Goal: Task Accomplishment & Management: Use online tool/utility

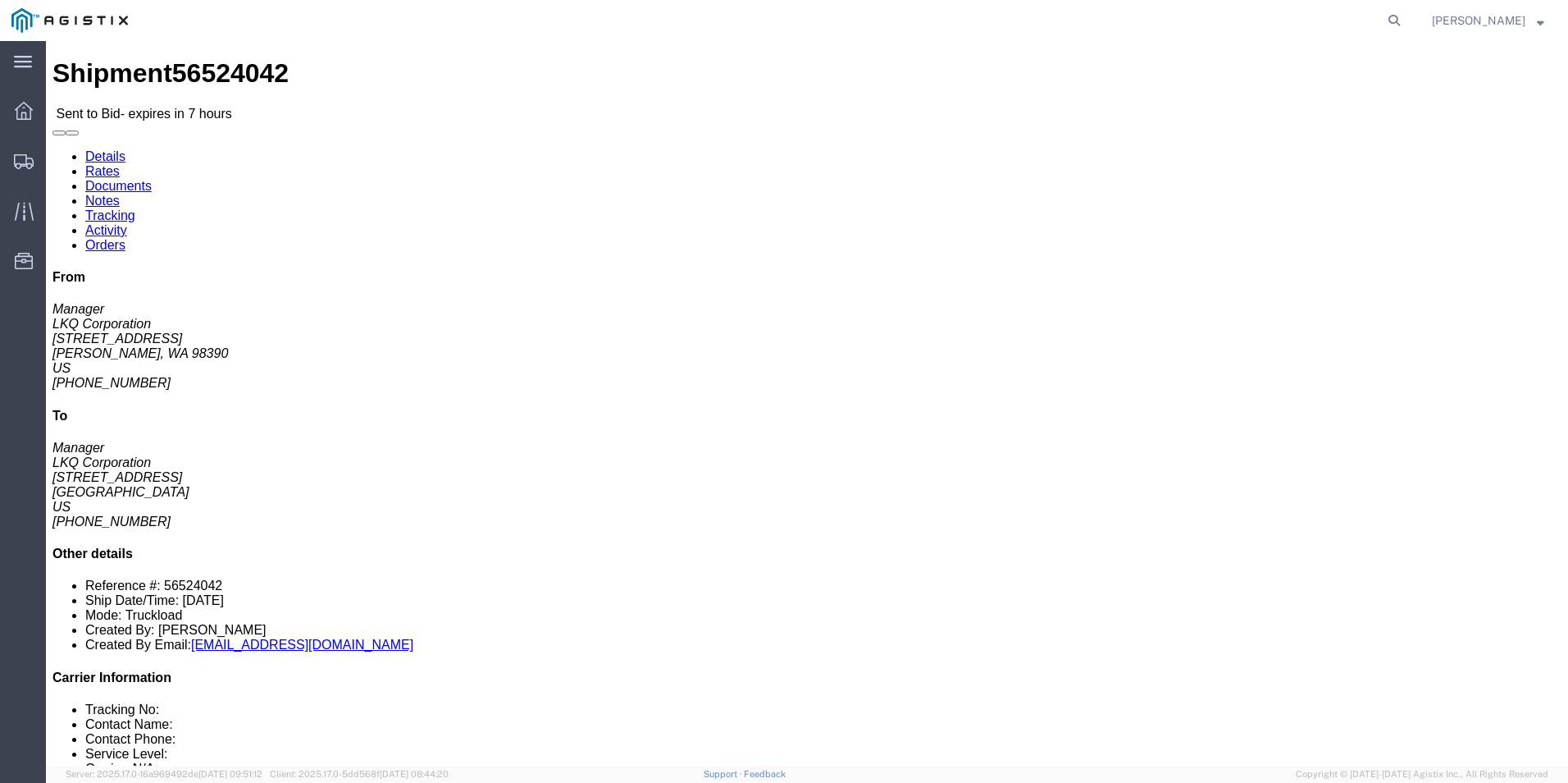
click link "Rates"
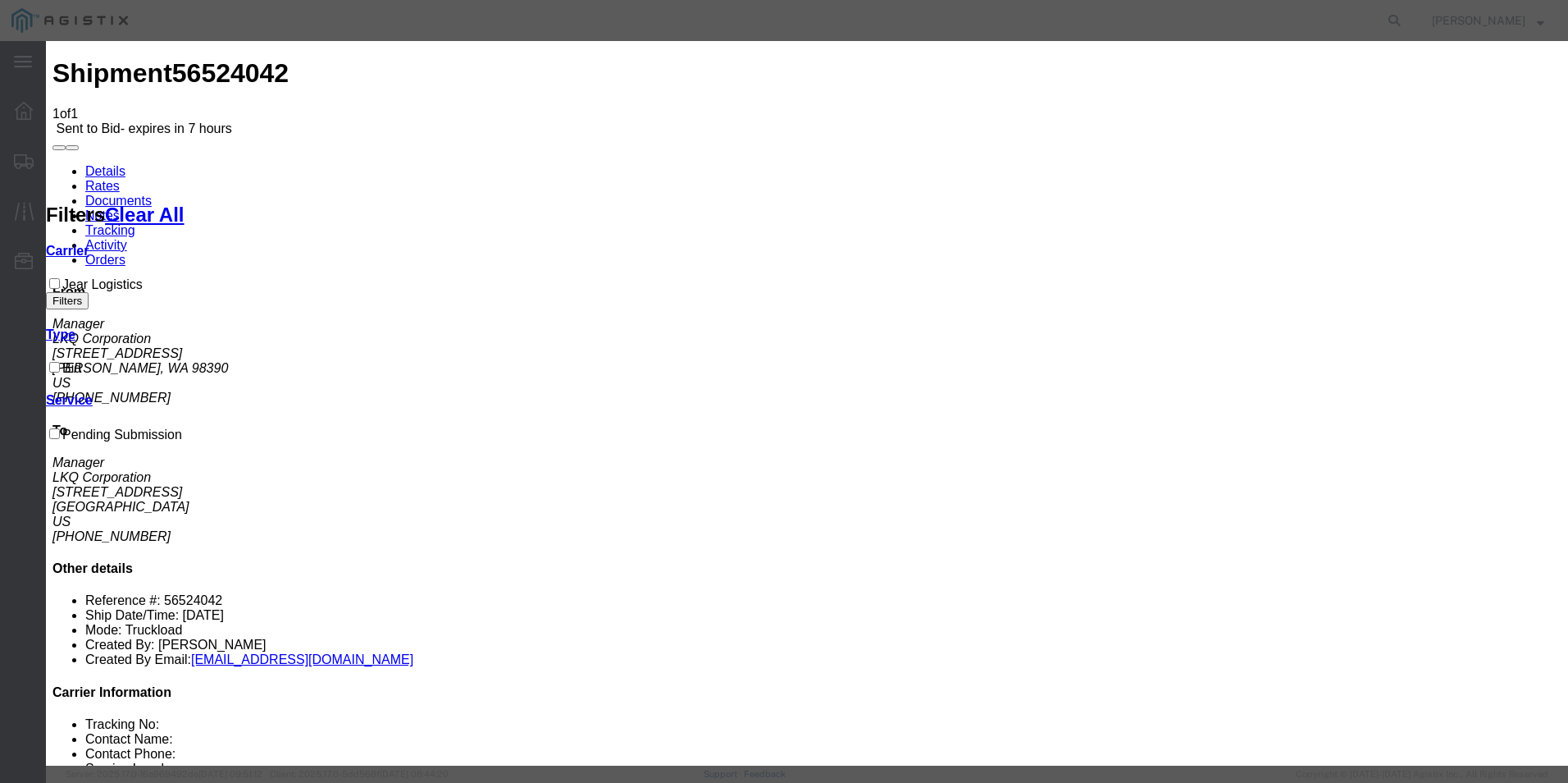
select select "8433"
drag, startPoint x: 848, startPoint y: 189, endPoint x: 843, endPoint y: 199, distance: 11.2
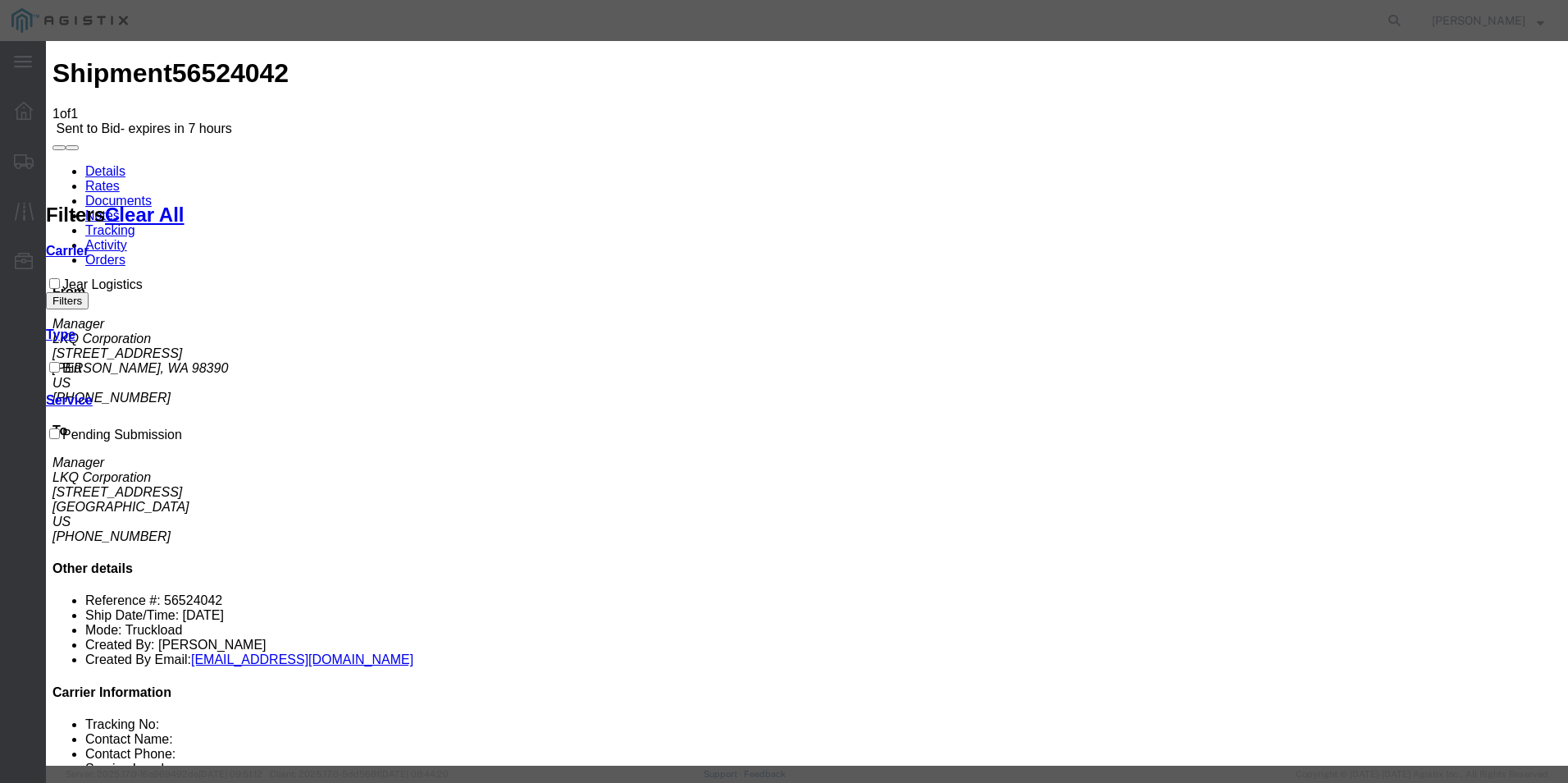
select select "18442"
type input "JEAR"
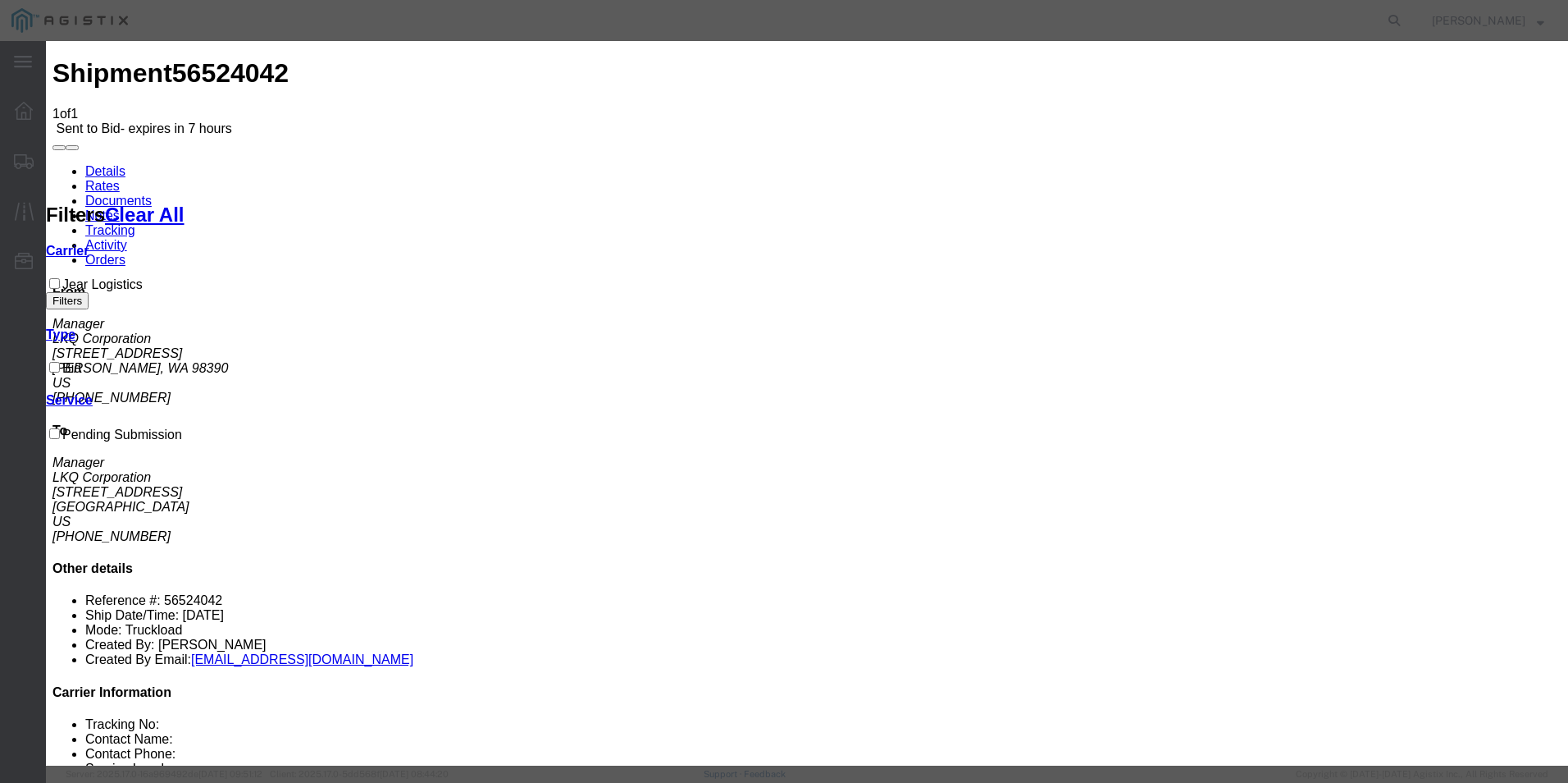
type input "2300"
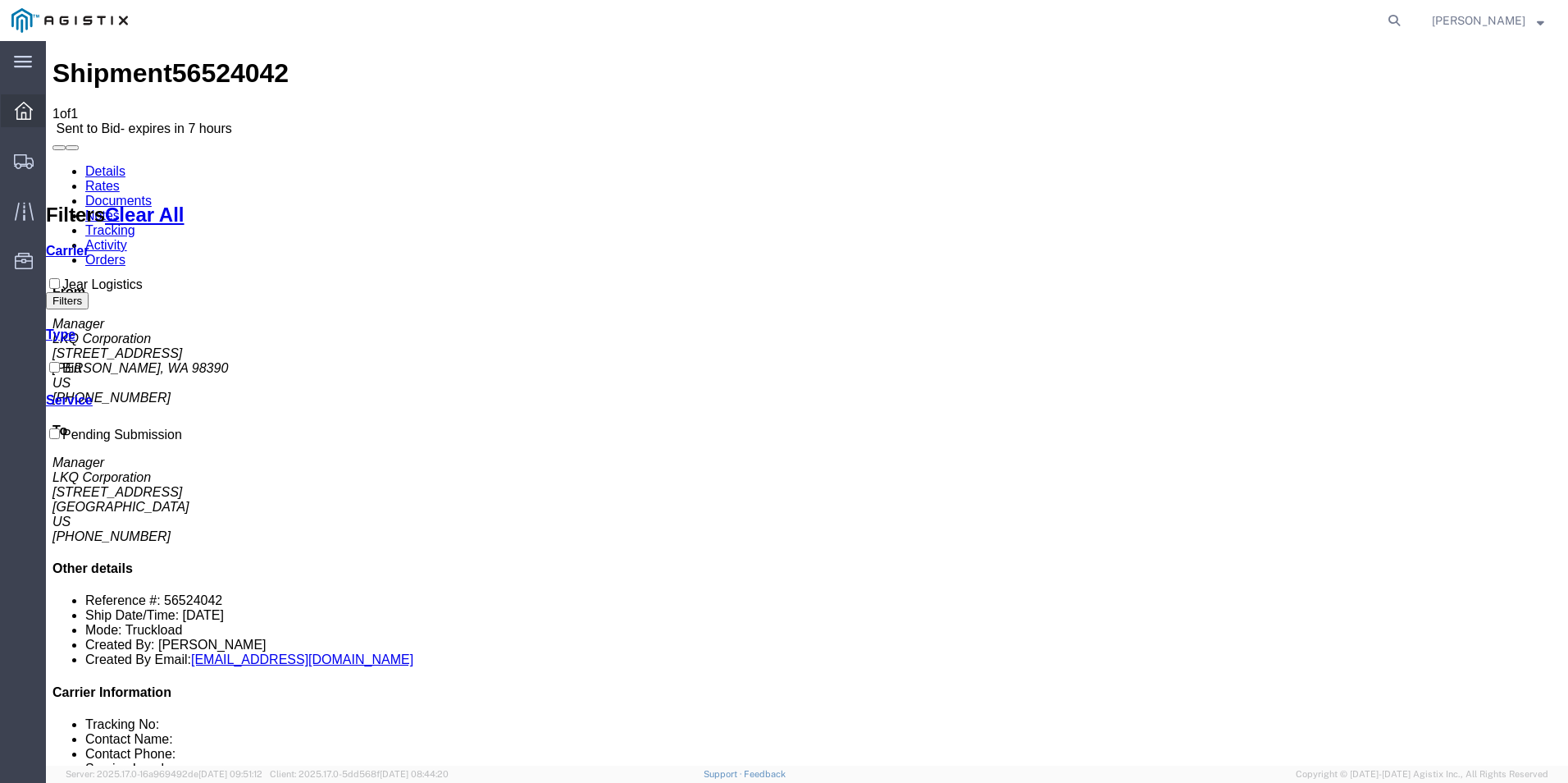
click at [31, 123] on div at bounding box center [23, 111] width 46 height 33
